Goal: Task Accomplishment & Management: Manage account settings

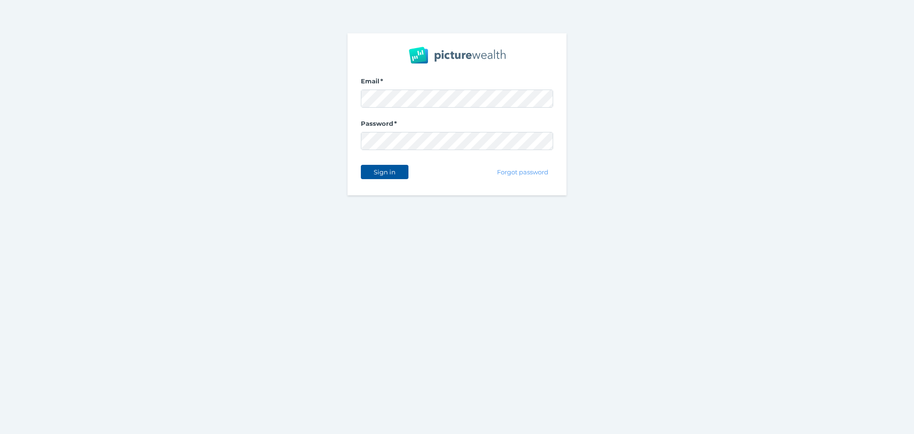
drag, startPoint x: 396, startPoint y: 180, endPoint x: 395, endPoint y: 176, distance: 4.8
click at [396, 180] on div "Sign in" at bounding box center [385, 172] width 48 height 20
click at [395, 173] on span "Sign in" at bounding box center [384, 172] width 30 height 8
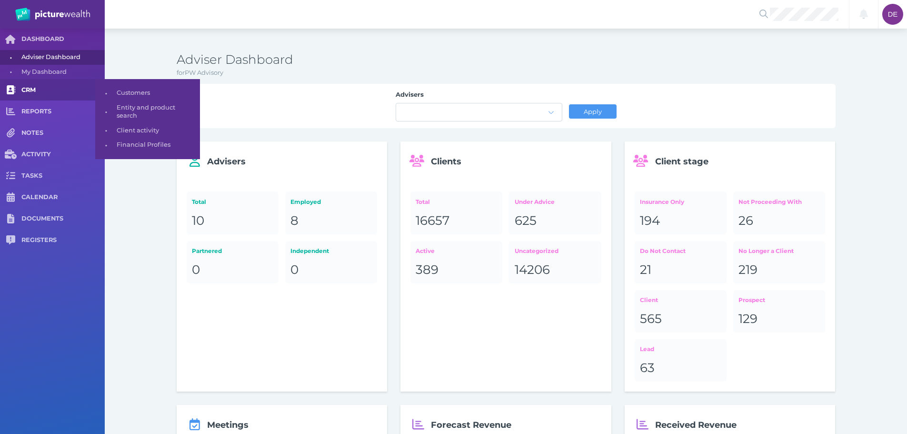
click at [47, 98] on link "CRM" at bounding box center [52, 89] width 105 height 21
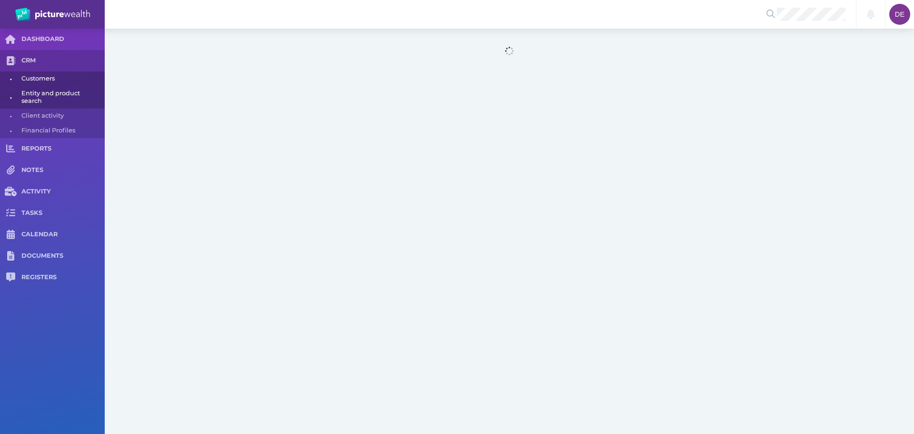
select select "25"
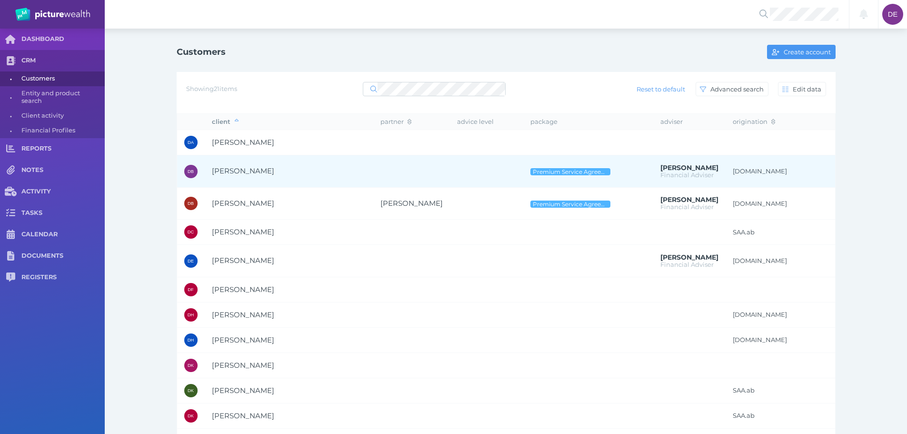
click at [450, 160] on td at bounding box center [486, 171] width 73 height 32
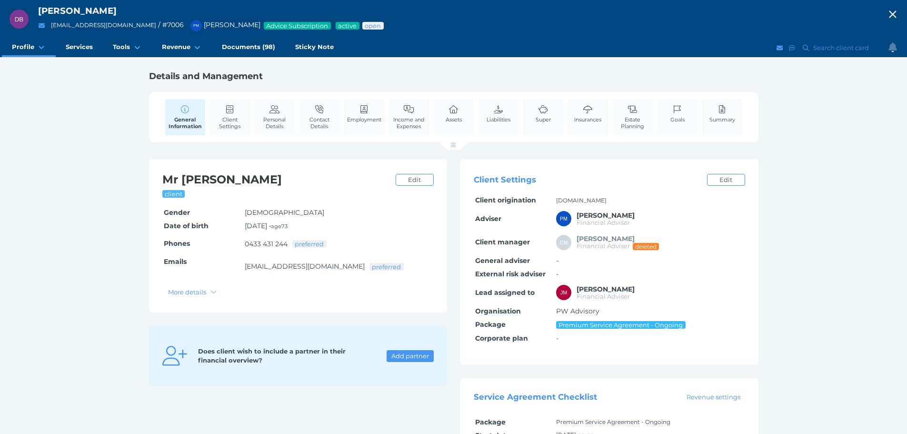
click at [266, 27] on span "Advice Subscription" at bounding box center [297, 26] width 63 height 8
click at [248, 45] on span "Documents (98)" at bounding box center [248, 47] width 53 height 8
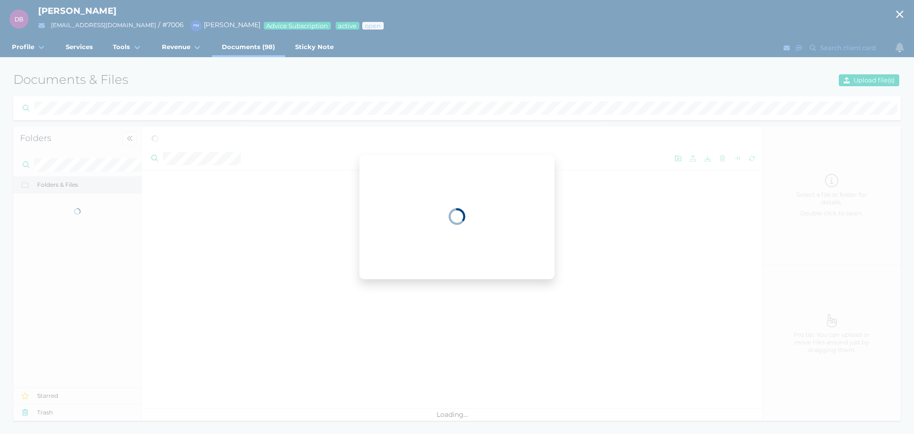
click at [169, 58] on div "DB [PERSON_NAME] Back [EMAIL_ADDRESS][DOMAIN_NAME] / # 7006 PM [PERSON_NAME] Ad…" at bounding box center [457, 217] width 914 height 434
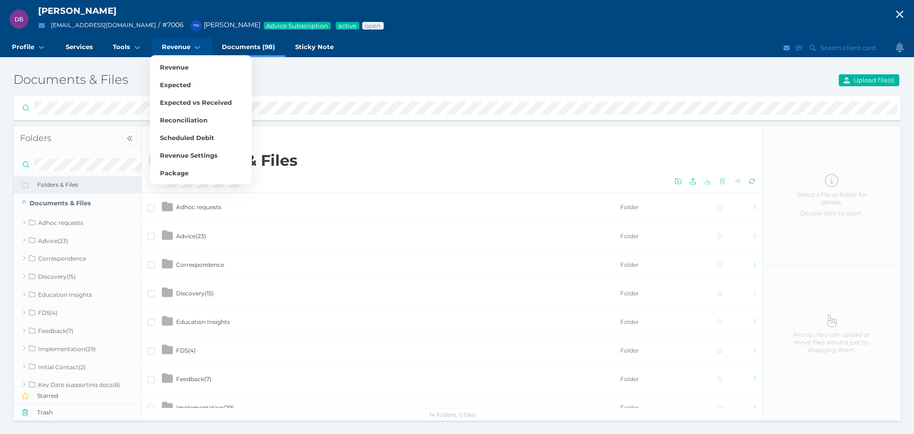
click at [172, 51] on link "Revenue" at bounding box center [182, 47] width 60 height 19
select select "25"
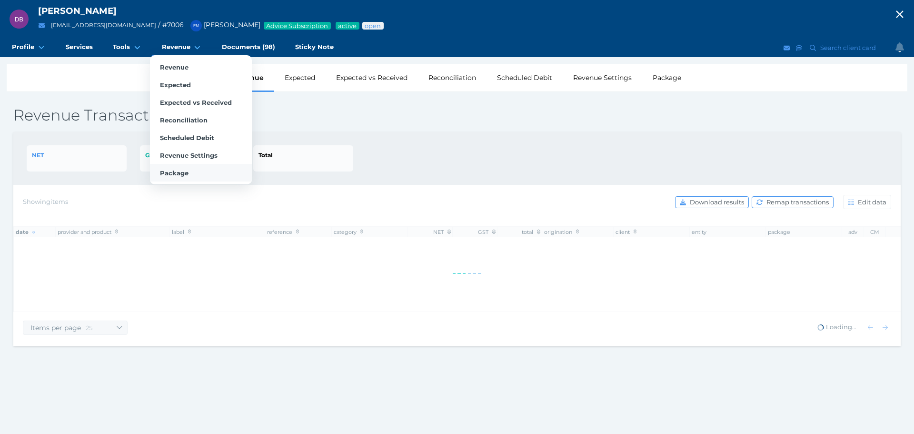
click at [192, 175] on link "Package" at bounding box center [201, 173] width 102 height 18
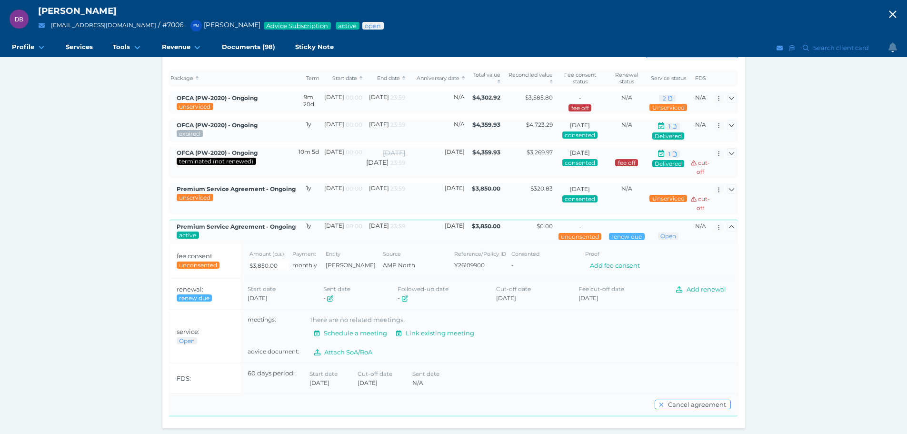
scroll to position [121, 0]
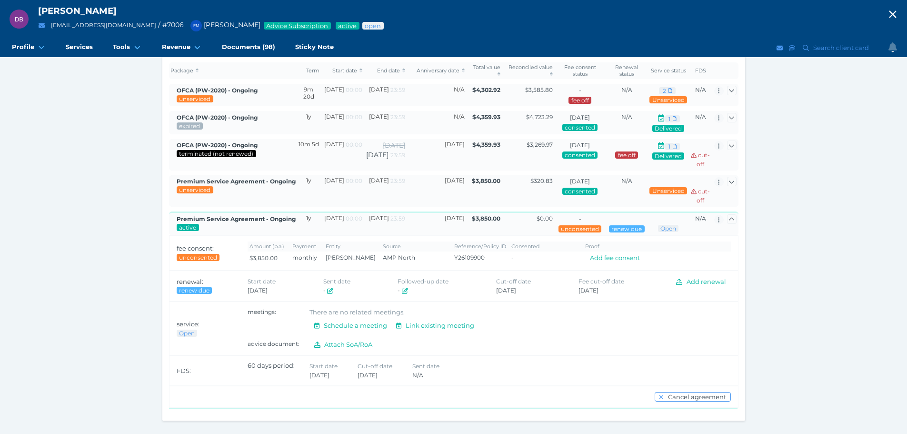
click at [506, 185] on td "$320.83" at bounding box center [528, 190] width 52 height 31
click at [508, 183] on td "$320.83" at bounding box center [528, 190] width 52 height 31
click at [730, 184] on icon "button" at bounding box center [731, 181] width 6 height 6
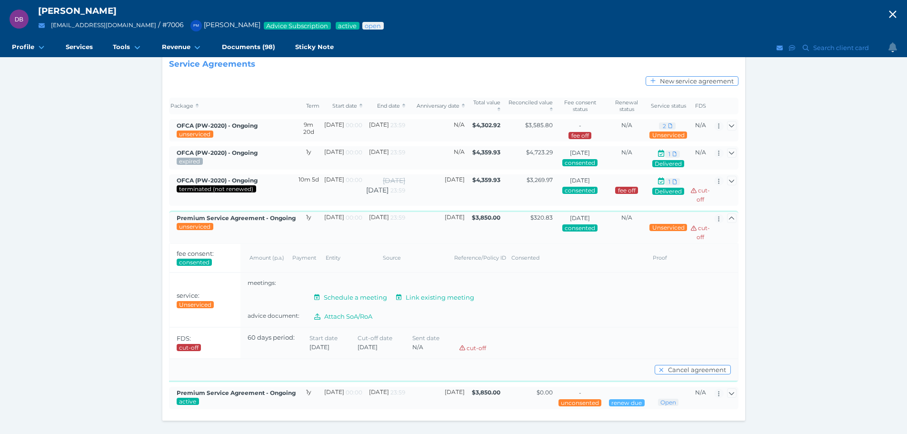
scroll to position [100, 0]
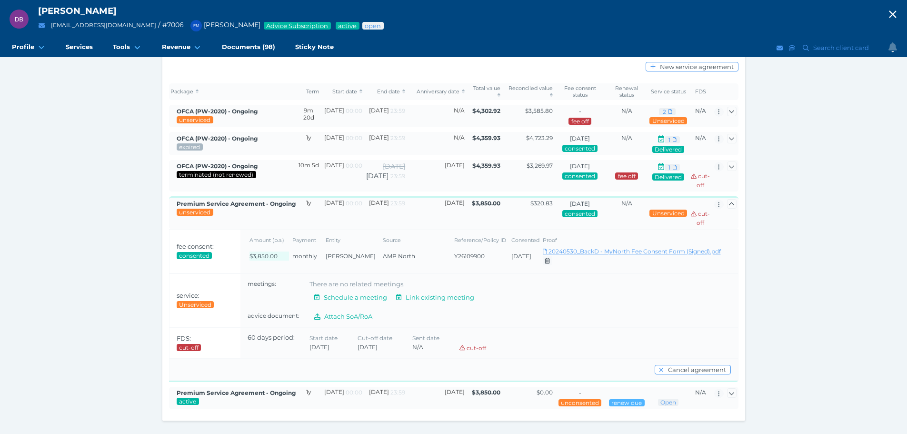
click at [648, 250] on link "Download 20240530_BackD - MyNorth Fee Consent Form (Signed).pdf" at bounding box center [632, 251] width 178 height 7
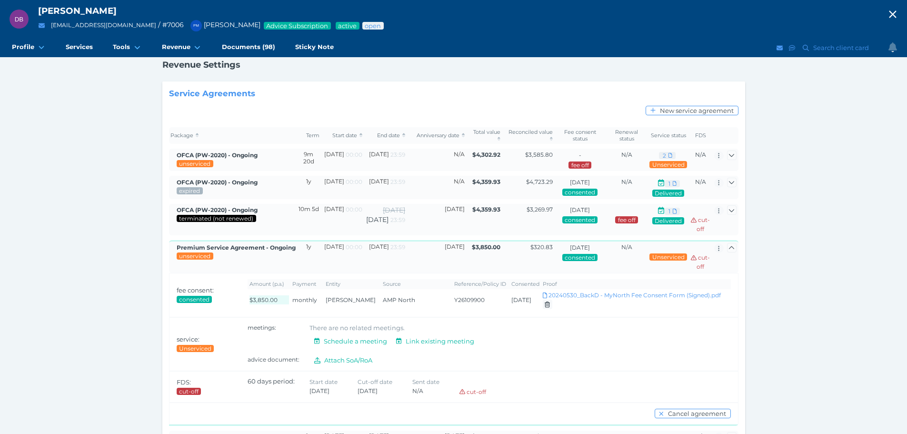
scroll to position [0, 0]
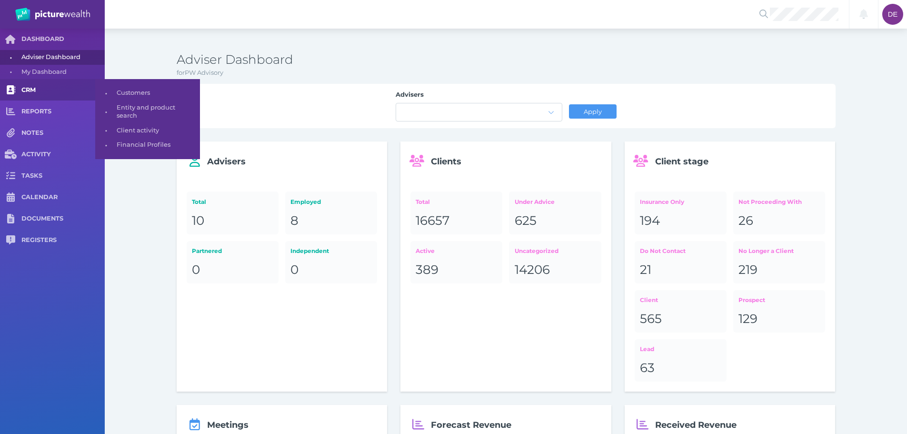
click at [29, 97] on link "CRM" at bounding box center [52, 89] width 105 height 21
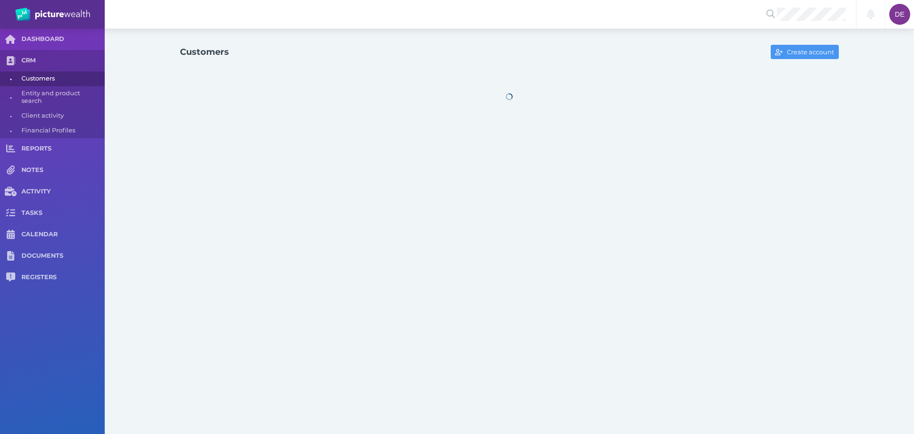
select select "25"
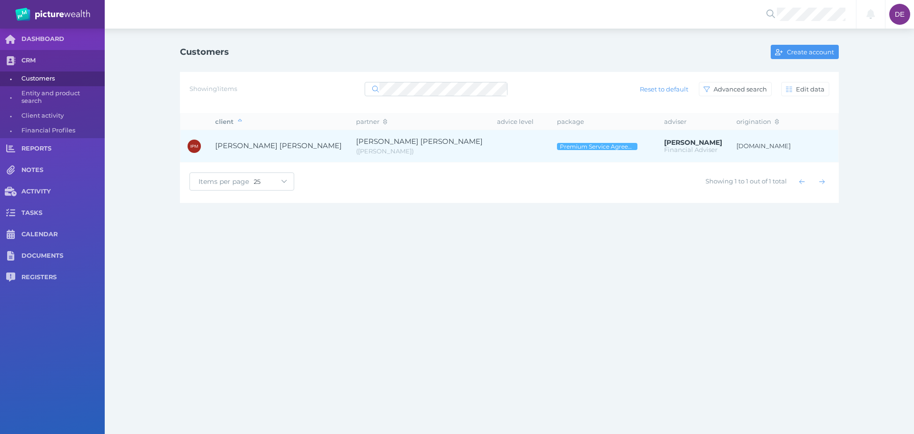
click at [490, 137] on td at bounding box center [520, 146] width 60 height 32
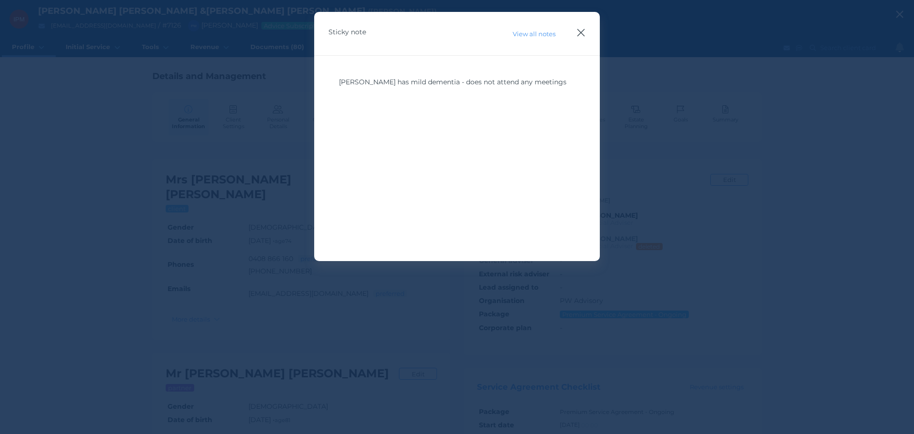
click at [580, 30] on icon "button" at bounding box center [580, 33] width 9 height 12
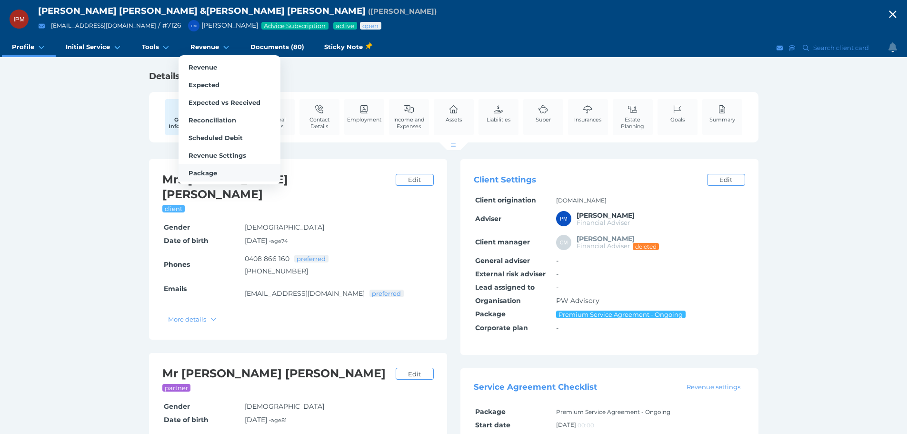
click at [218, 169] on link "Package" at bounding box center [229, 173] width 102 height 18
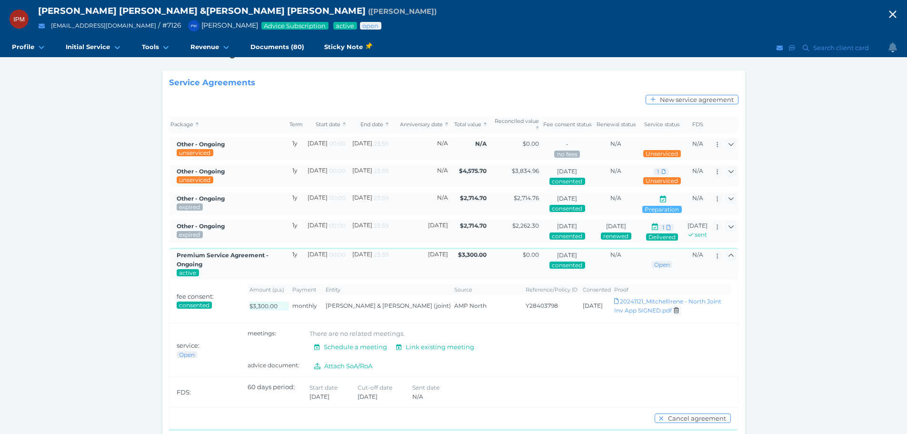
scroll to position [73, 0]
